Goal: Task Accomplishment & Management: Use online tool/utility

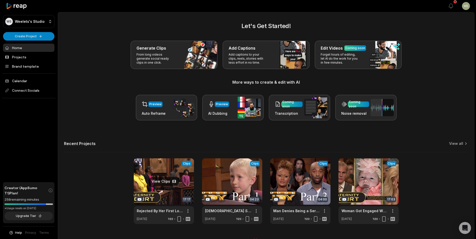
click at [172, 178] on link at bounding box center [164, 192] width 60 height 66
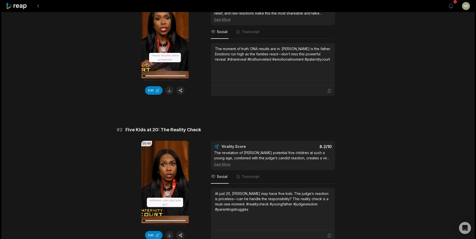
scroll to position [100, 0]
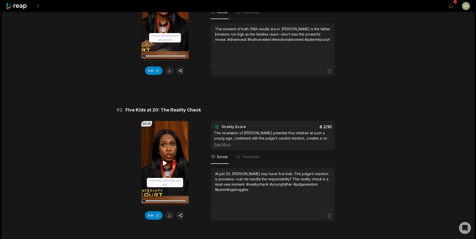
drag, startPoint x: 169, startPoint y: 216, endPoint x: 179, endPoint y: 192, distance: 26.1
click at [169, 216] on button at bounding box center [169, 216] width 9 height 9
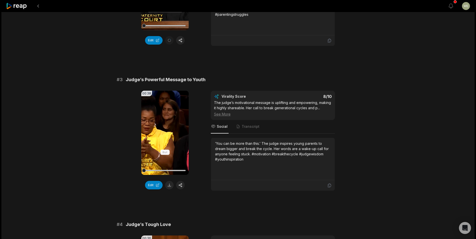
scroll to position [276, 0]
click at [169, 184] on button at bounding box center [169, 185] width 9 height 9
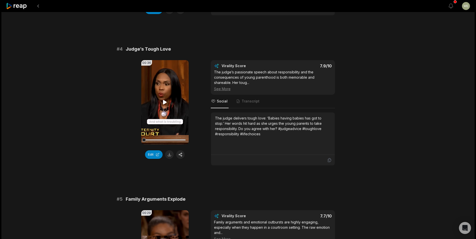
scroll to position [452, 0]
click at [171, 156] on button at bounding box center [169, 154] width 9 height 9
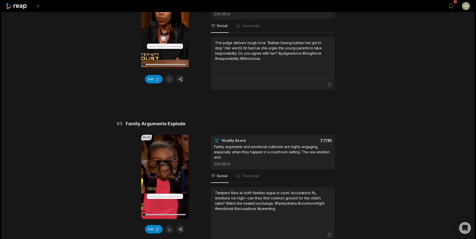
scroll to position [602, 0]
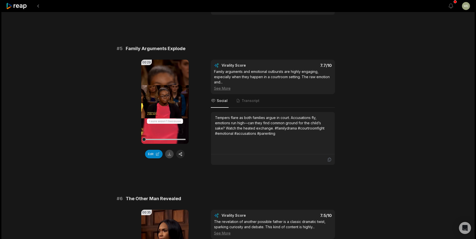
click at [171, 156] on button at bounding box center [169, 154] width 9 height 9
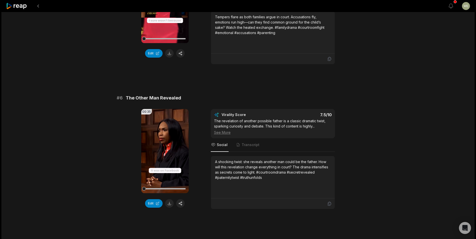
scroll to position [728, 0]
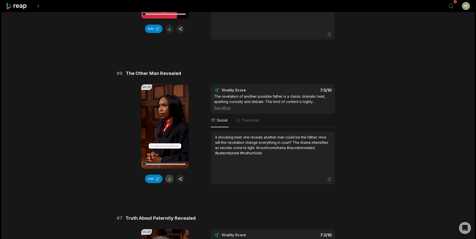
click at [170, 179] on button at bounding box center [169, 179] width 9 height 9
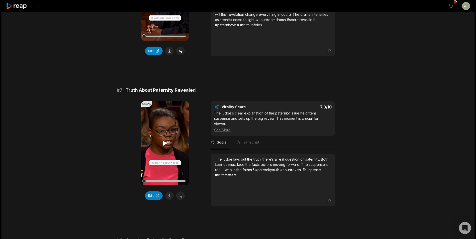
scroll to position [878, 0]
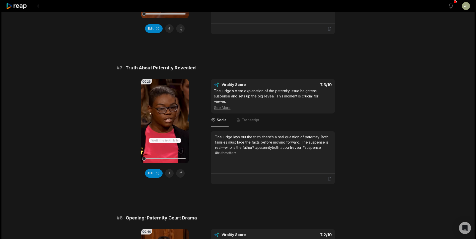
drag, startPoint x: 170, startPoint y: 174, endPoint x: 171, endPoint y: 171, distance: 3.4
click at [170, 174] on button at bounding box center [169, 173] width 9 height 9
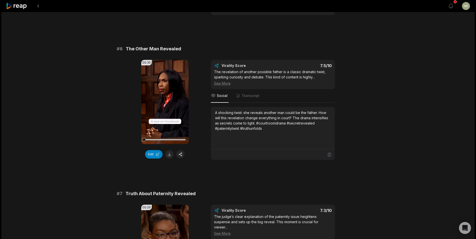
scroll to position [728, 0]
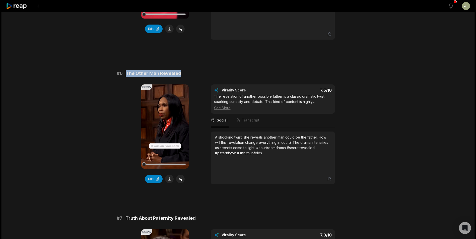
drag, startPoint x: 153, startPoint y: 71, endPoint x: 200, endPoint y: 71, distance: 46.7
click at [200, 71] on div "# 6 The Other Man Revealed" at bounding box center [238, 73] width 243 height 7
drag, startPoint x: 200, startPoint y: 71, endPoint x: 174, endPoint y: 72, distance: 25.9
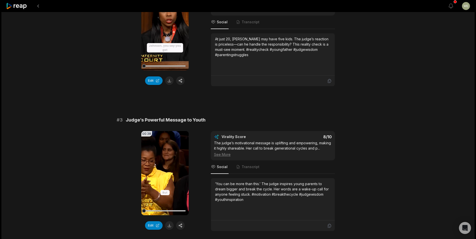
scroll to position [276, 0]
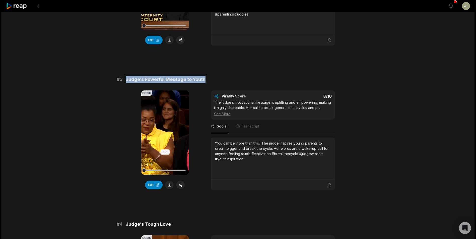
drag, startPoint x: 123, startPoint y: 79, endPoint x: 213, endPoint y: 77, distance: 89.9
click at [213, 77] on div "# 3 Judge’s Powerful Message to Youth" at bounding box center [238, 79] width 243 height 7
drag, startPoint x: 213, startPoint y: 77, endPoint x: 183, endPoint y: 83, distance: 30.6
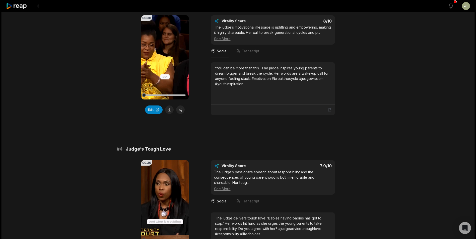
click at [132, 149] on span "Judge’s Tough Love" at bounding box center [148, 149] width 45 height 7
drag, startPoint x: 126, startPoint y: 148, endPoint x: 170, endPoint y: 152, distance: 43.3
click at [170, 152] on div "# 4 Judge’s Tough Love" at bounding box center [238, 149] width 243 height 7
drag, startPoint x: 170, startPoint y: 152, endPoint x: 164, endPoint y: 150, distance: 5.6
copy span "Judge’s Tough Love"
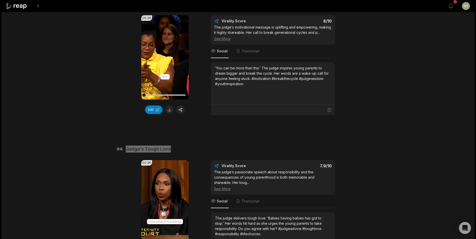
scroll to position [452, 0]
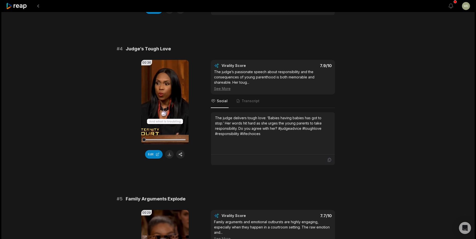
drag, startPoint x: 134, startPoint y: 188, endPoint x: 129, endPoint y: 196, distance: 9.5
drag, startPoint x: 125, startPoint y: 199, endPoint x: 186, endPoint y: 199, distance: 61.0
click at [186, 199] on div "# 5 Family Arguments Explode" at bounding box center [238, 199] width 243 height 7
drag, startPoint x: 186, startPoint y: 199, endPoint x: 178, endPoint y: 197, distance: 8.7
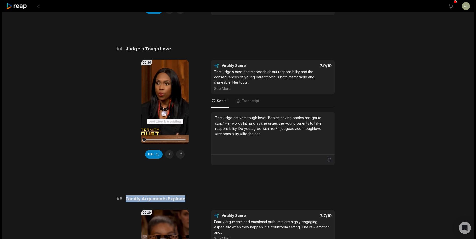
copy span "Family Arguments Explode"
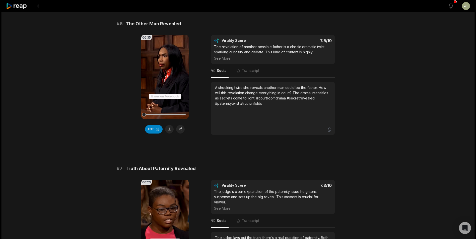
scroll to position [778, 0]
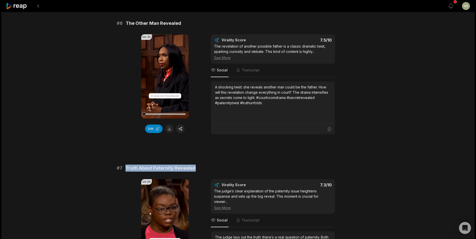
drag, startPoint x: 125, startPoint y: 167, endPoint x: 207, endPoint y: 172, distance: 82.2
click at [207, 172] on div "# 7 Truth About Paternity Revealed" at bounding box center [238, 168] width 243 height 7
drag, startPoint x: 207, startPoint y: 172, endPoint x: 180, endPoint y: 169, distance: 27.3
copy span "Truth About Paternity Revealed"
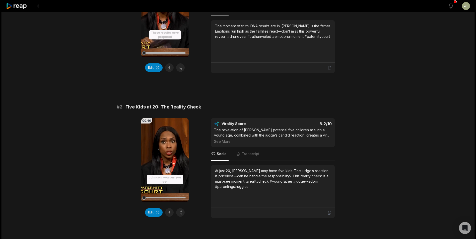
scroll to position [151, 0]
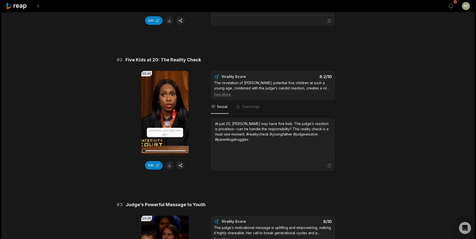
click at [170, 166] on button at bounding box center [169, 165] width 9 height 9
drag, startPoint x: 143, startPoint y: 62, endPoint x: 208, endPoint y: 62, distance: 65.3
click at [214, 62] on div "# 2 Five Kids at 20: The Reality Check" at bounding box center [238, 59] width 243 height 7
drag, startPoint x: 208, startPoint y: 62, endPoint x: 184, endPoint y: 60, distance: 24.1
copy span "Five Kids at 20: The Reality Check"
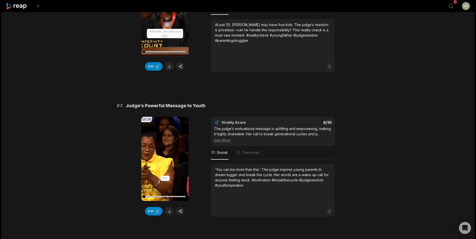
scroll to position [276, 0]
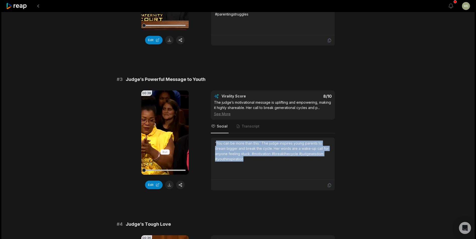
drag, startPoint x: 216, startPoint y: 142, endPoint x: 255, endPoint y: 161, distance: 43.9
click at [255, 161] on div "‘You can be more than this.’ The judge inspires young parents to dream bigger a…" at bounding box center [273, 151] width 116 height 21
drag, startPoint x: 255, startPoint y: 161, endPoint x: 232, endPoint y: 155, distance: 23.8
copy div "You can be more than this.’ The judge inspires young parents to dream bigger an…"
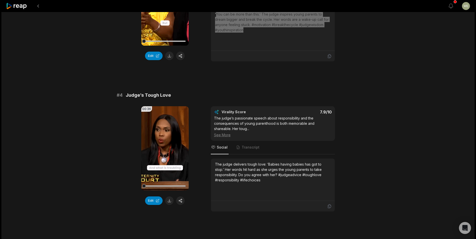
scroll to position [427, 0]
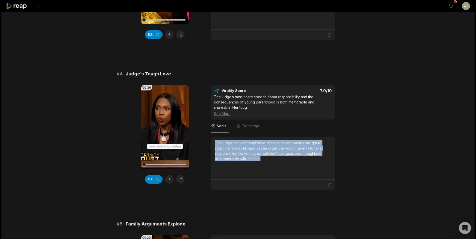
drag, startPoint x: 216, startPoint y: 142, endPoint x: 279, endPoint y: 163, distance: 66.2
click at [279, 163] on div "The judge delivers tough love: ‘Babies having babies has got to stop.’ Her word…" at bounding box center [273, 159] width 116 height 36
drag, startPoint x: 279, startPoint y: 163, endPoint x: 240, endPoint y: 152, distance: 40.2
copy div "The judge delivers tough love: ‘Babies having babies has got to stop.’ Her word…"
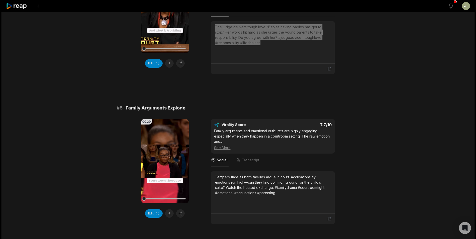
scroll to position [577, 0]
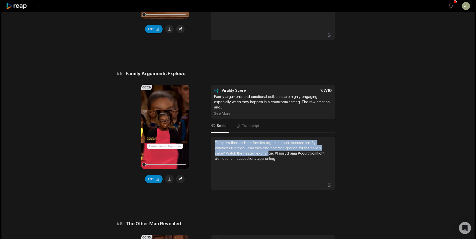
drag, startPoint x: 215, startPoint y: 143, endPoint x: 281, endPoint y: 160, distance: 68.0
click at [281, 160] on div "Tempers flare as both families argue in court. Accusations fly, emotions run hi…" at bounding box center [273, 150] width 116 height 21
copy div "Tempers flare as both families argue in court. Accusations fly, emotions run hi…"
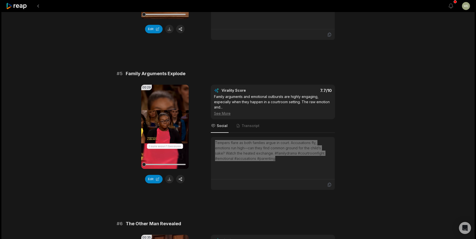
scroll to position [678, 0]
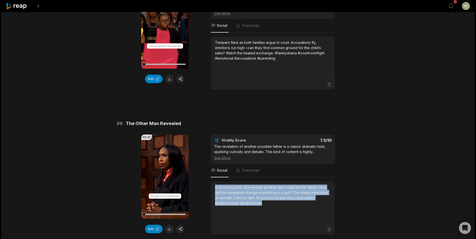
drag, startPoint x: 215, startPoint y: 188, endPoint x: 278, endPoint y: 206, distance: 65.6
click at [278, 206] on div "A shocking twist: she reveals another man could be the father. How will this re…" at bounding box center [273, 203] width 116 height 36
drag, startPoint x: 278, startPoint y: 206, endPoint x: 259, endPoint y: 201, distance: 19.7
copy div "A shocking twist: she reveals another man could be the father. How will this re…"
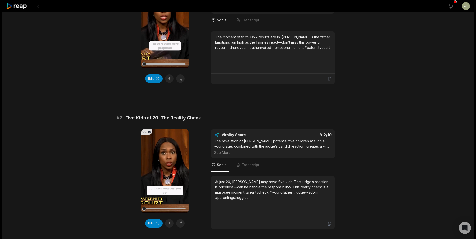
scroll to position [125, 0]
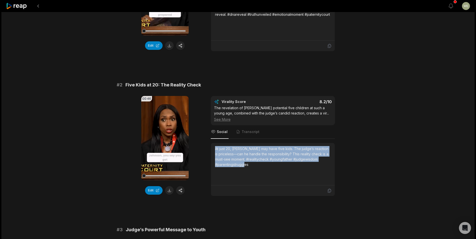
drag, startPoint x: 216, startPoint y: 149, endPoint x: 249, endPoint y: 167, distance: 38.1
click at [249, 167] on div "At just 20, Mr. Johnson may have five kids. The judge’s reaction is priceless—c…" at bounding box center [273, 156] width 116 height 21
drag, startPoint x: 249, startPoint y: 167, endPoint x: 234, endPoint y: 164, distance: 15.3
copy div "At just 20, Mr. Johnson may have five kids. The judge’s reaction is priceless—c…"
click at [23, 7] on icon at bounding box center [16, 6] width 21 height 7
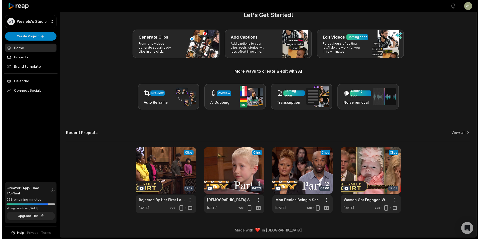
scroll to position [11, 0]
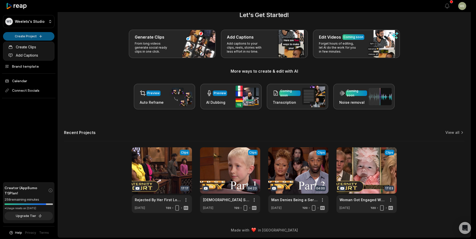
click at [31, 37] on html "WS Weelets's Studio Create Project Home Projects Brand template Calendar Connec…" at bounding box center [238, 108] width 476 height 239
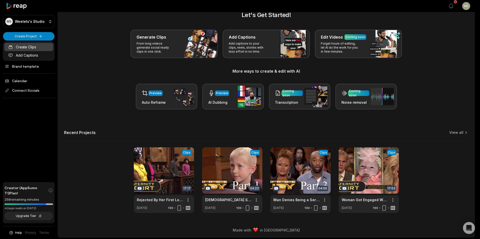
click at [29, 49] on link "Create Clips" at bounding box center [28, 47] width 49 height 8
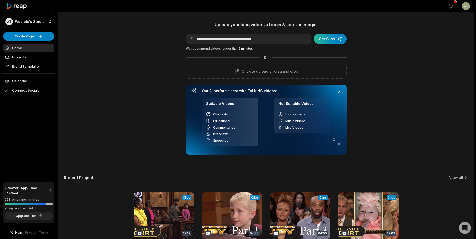
type input "**********"
click at [323, 38] on div "submit" at bounding box center [330, 39] width 33 height 10
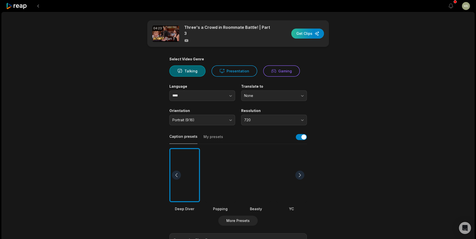
click at [307, 34] on div "button" at bounding box center [307, 34] width 33 height 10
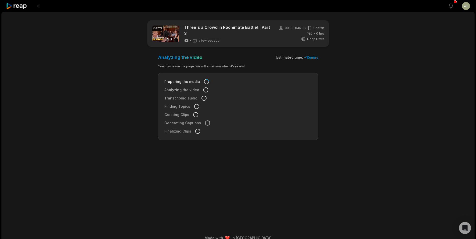
click at [24, 6] on icon at bounding box center [16, 6] width 21 height 7
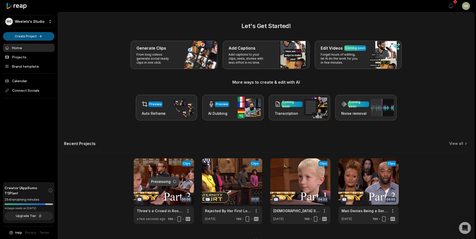
click at [29, 37] on html "WS Weelets's Studio Create Project Home Projects Brand template Calendar Connec…" at bounding box center [238, 119] width 476 height 239
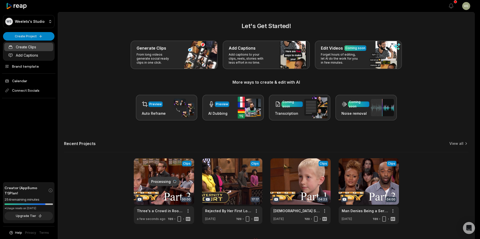
click at [33, 47] on link "Create Clips" at bounding box center [28, 47] width 49 height 8
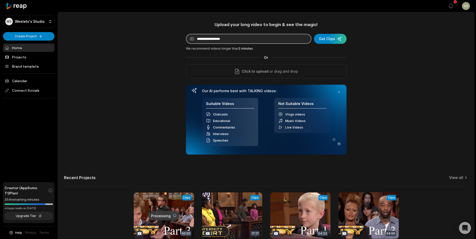
click at [245, 41] on input at bounding box center [248, 39] width 125 height 10
paste input "**********"
type input "**********"
click at [335, 36] on div "submit" at bounding box center [330, 39] width 33 height 10
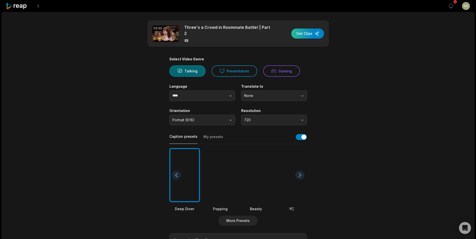
click at [303, 34] on div "button" at bounding box center [307, 34] width 33 height 10
